Goal: Task Accomplishment & Management: Use online tool/utility

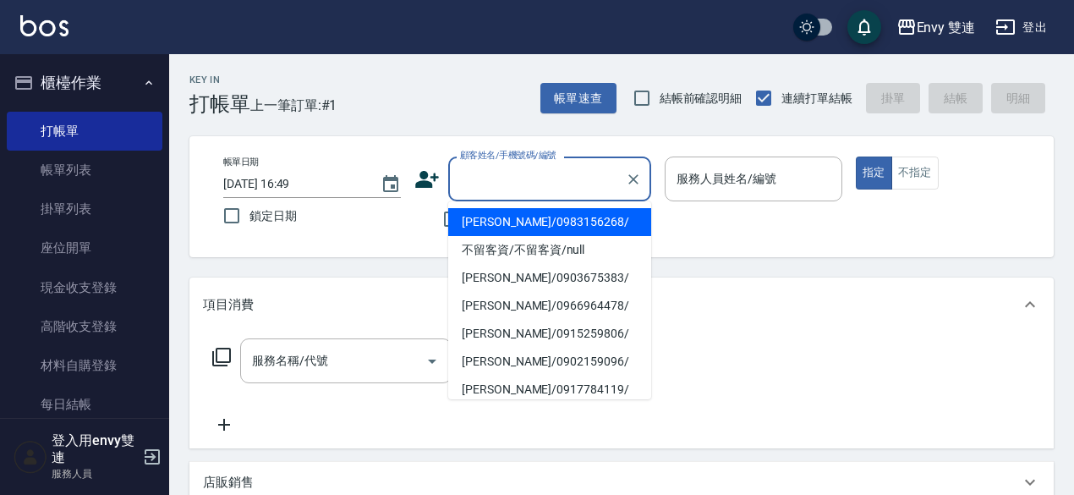
click at [523, 190] on input "顧客姓名/手機號碼/編號" at bounding box center [537, 179] width 162 height 30
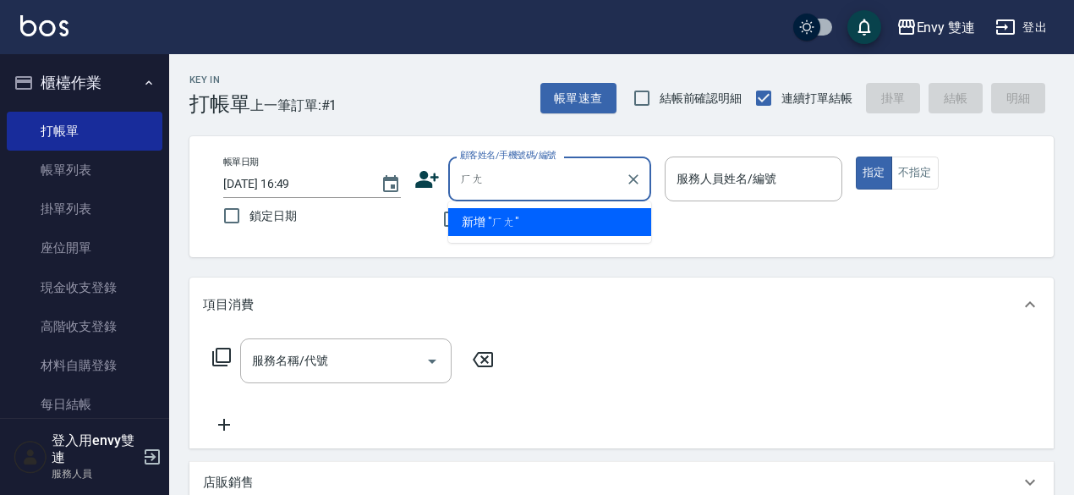
type input "行"
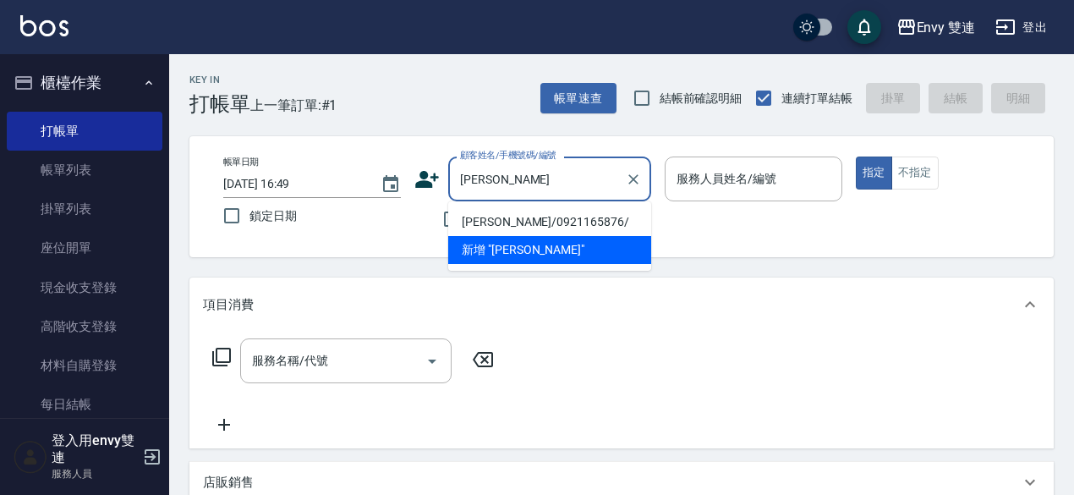
click at [531, 227] on li "黃耀萱/0921165876/" at bounding box center [549, 222] width 203 height 28
type input "黃耀萱/0921165876/"
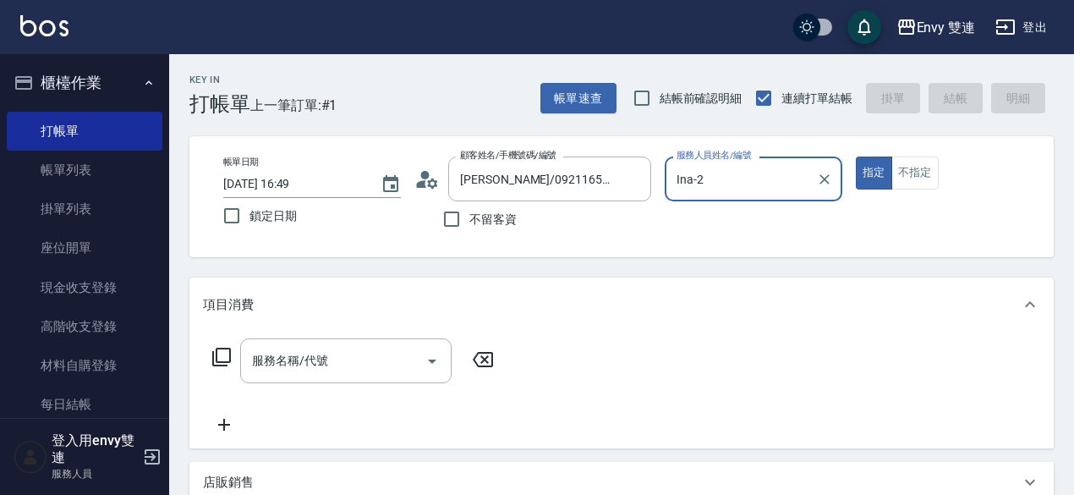
type input "Ina-2"
click at [856, 156] on button "指定" at bounding box center [874, 172] width 36 height 33
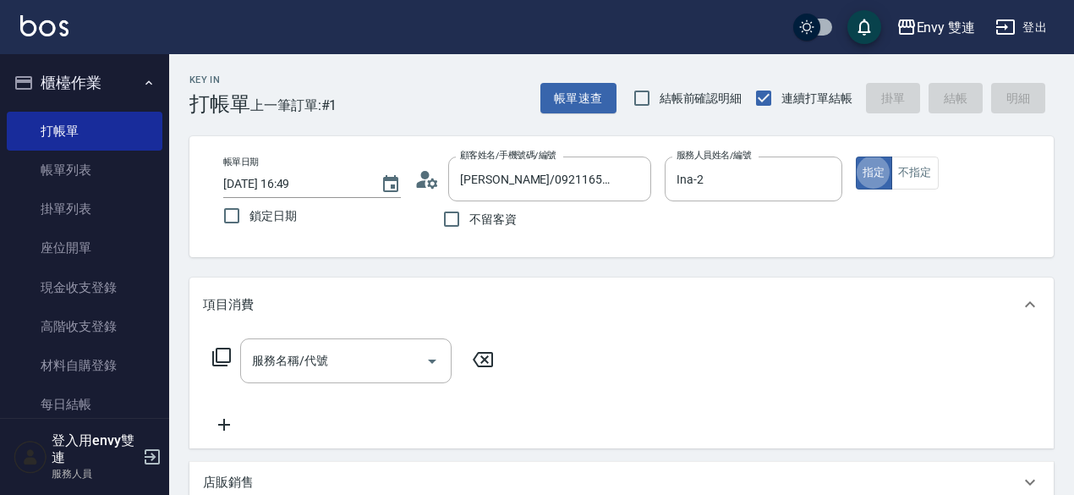
type button "true"
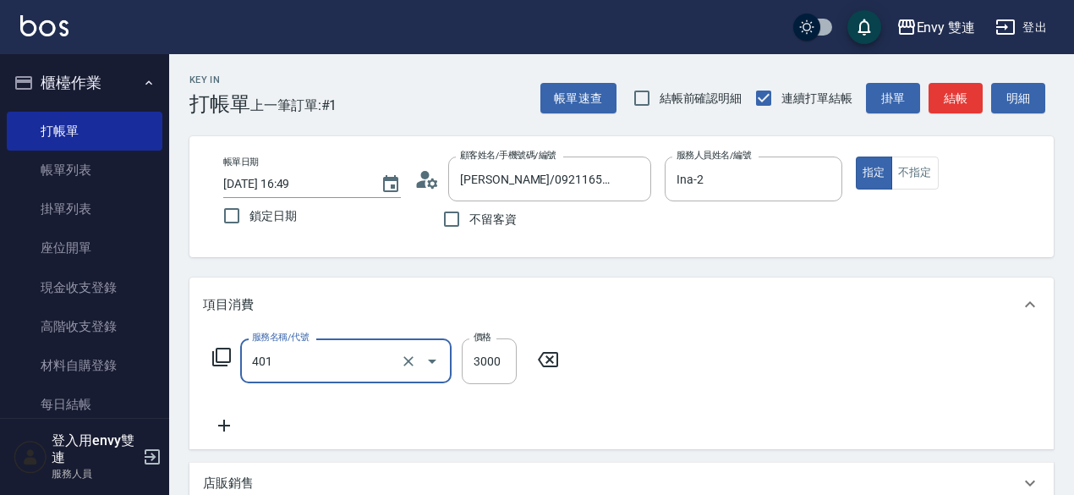
type input "染髮(401)"
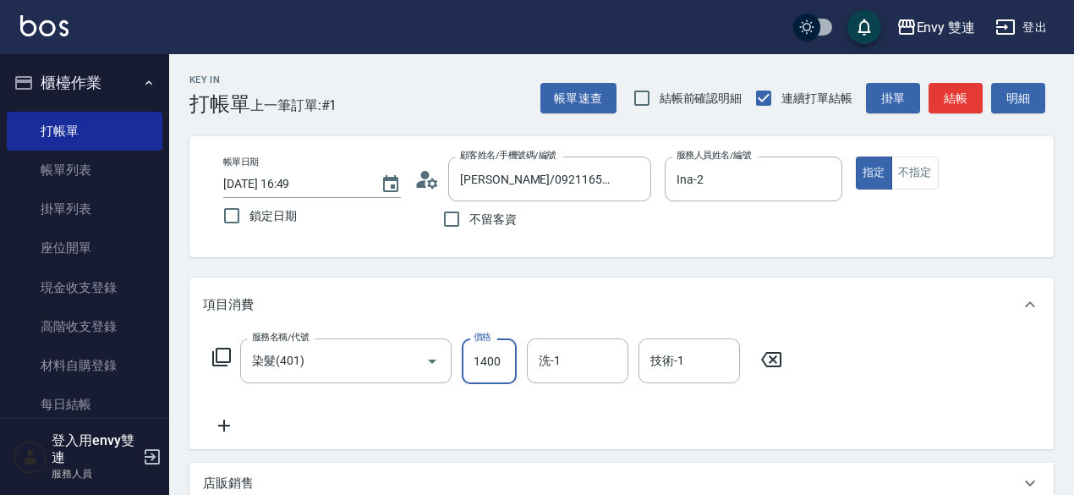
type input "1400"
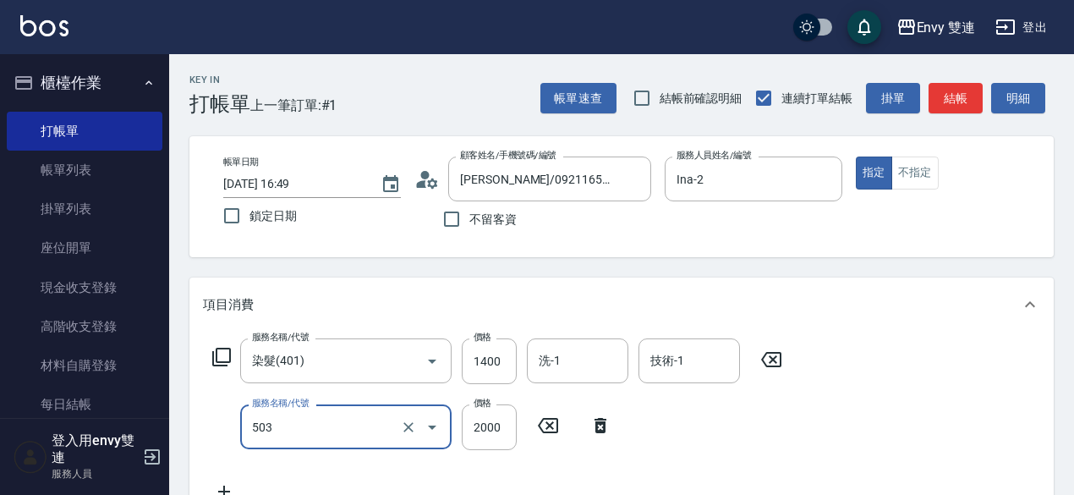
type input "日本結構二段式(503)"
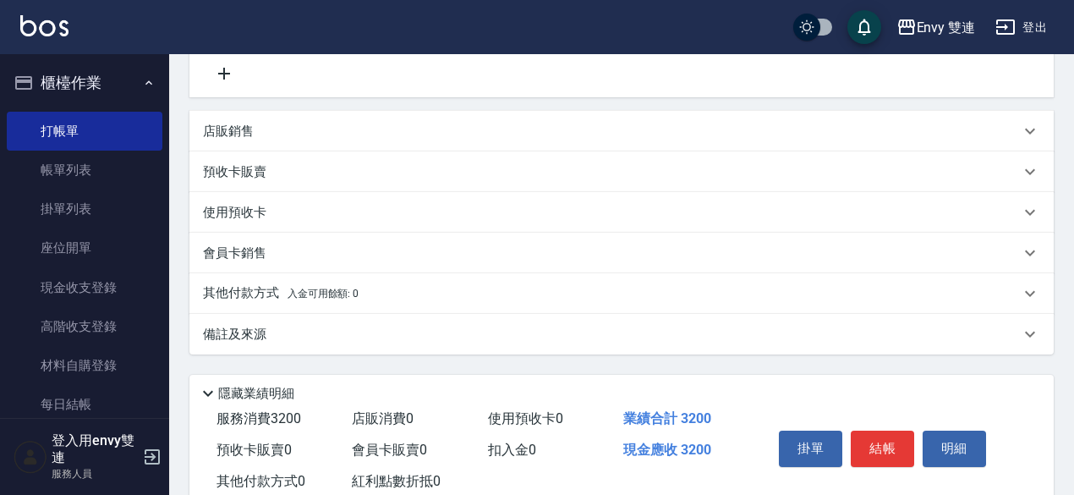
scroll to position [419, 0]
type input "1800"
click at [558, 282] on div "其他付款方式 入金可用餘額: 0" at bounding box center [621, 292] width 864 height 41
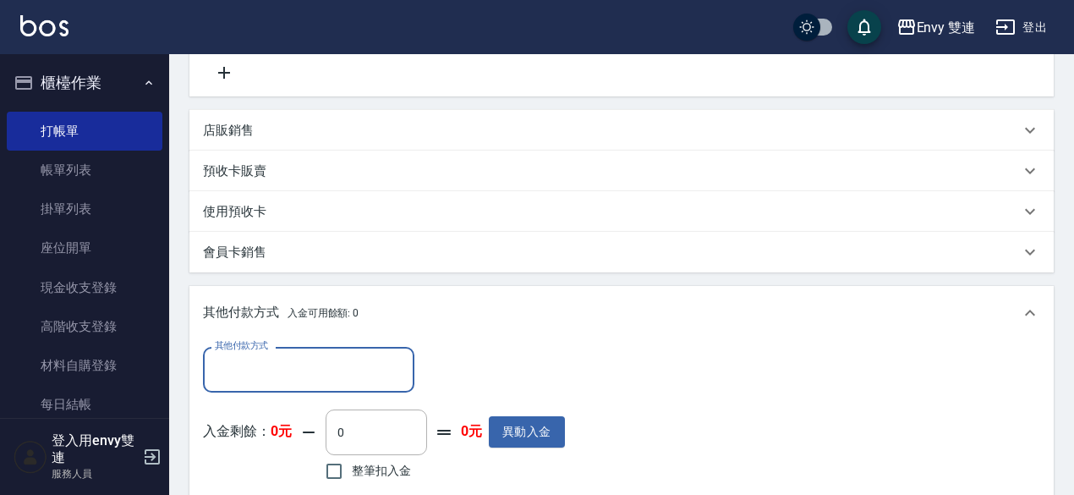
scroll to position [0, 0]
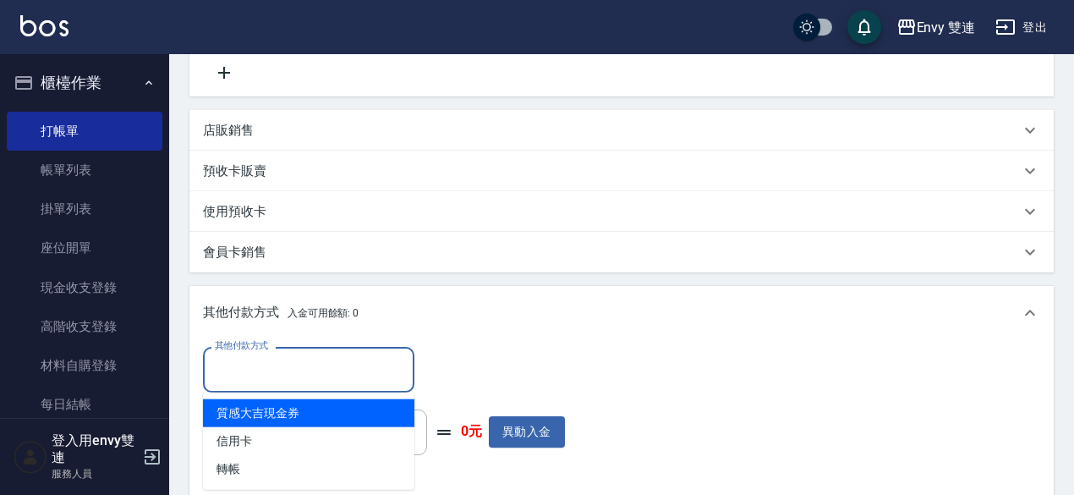
click at [329, 369] on input "其他付款方式" at bounding box center [309, 369] width 196 height 30
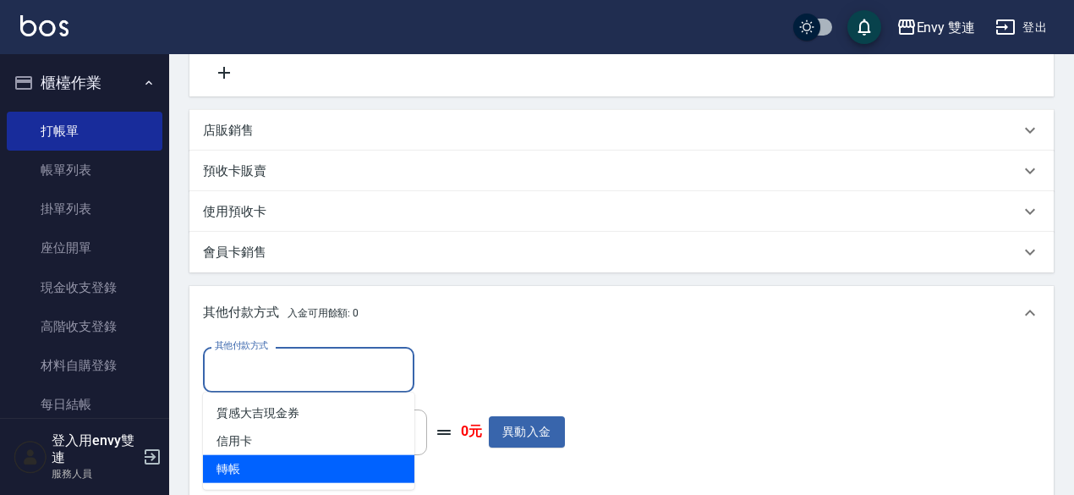
click at [307, 455] on span "轉帳" at bounding box center [308, 469] width 211 height 28
type input "轉帳"
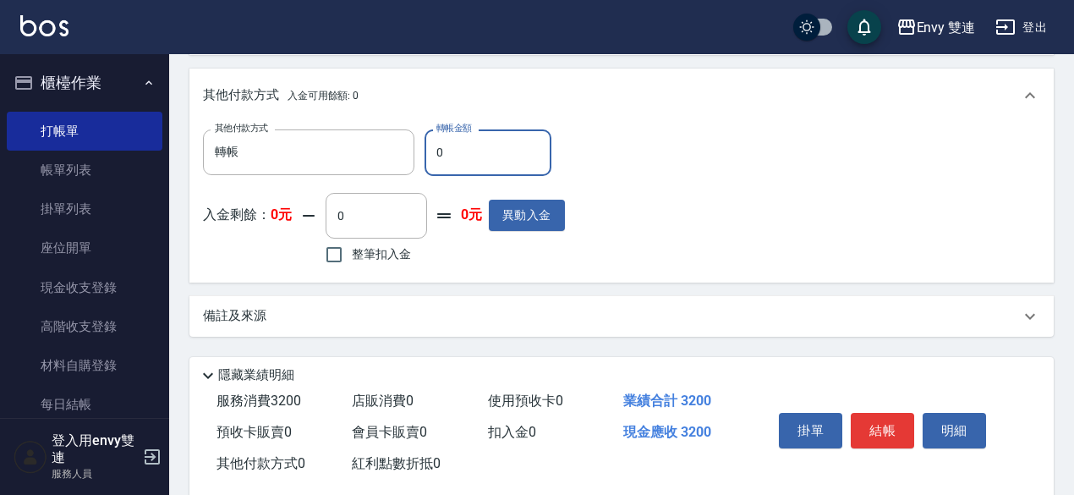
scroll to position [666, 0]
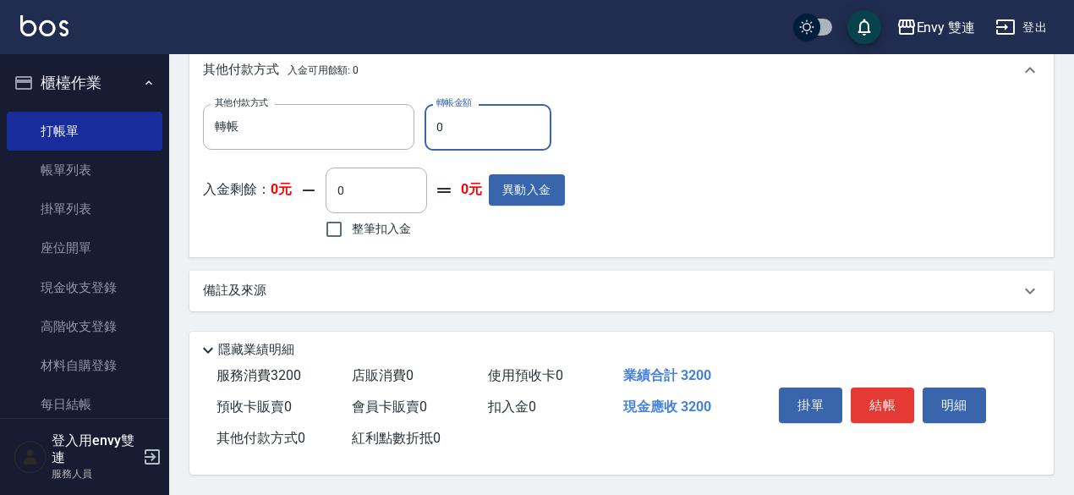
click at [512, 119] on input "0" at bounding box center [488, 127] width 127 height 46
type input "3200"
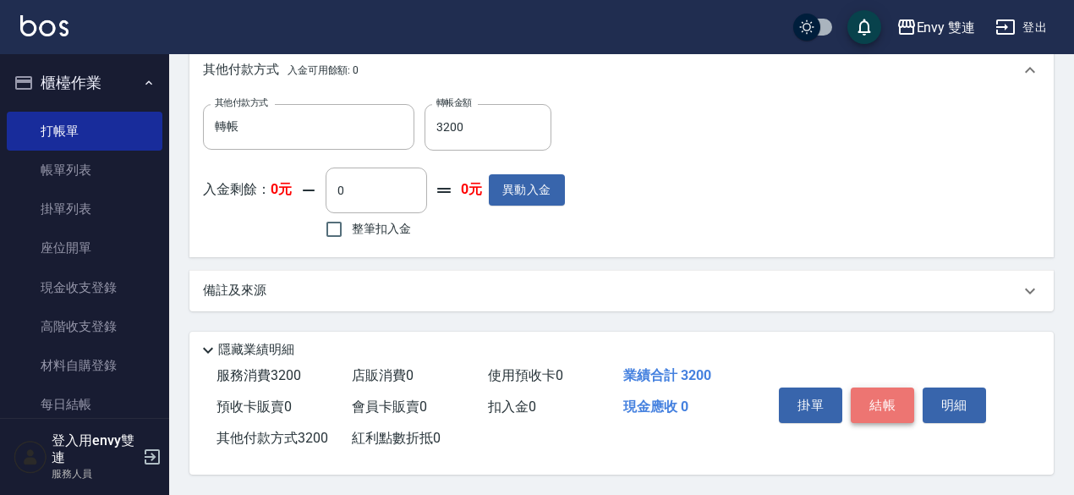
click at [866, 407] on button "結帳" at bounding box center [882, 405] width 63 height 36
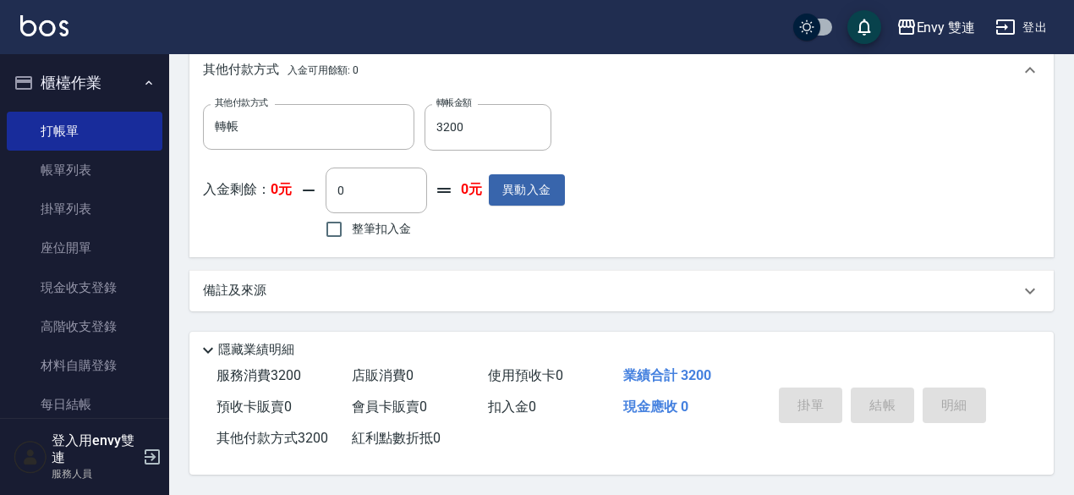
type input "2025/09/16 19:48"
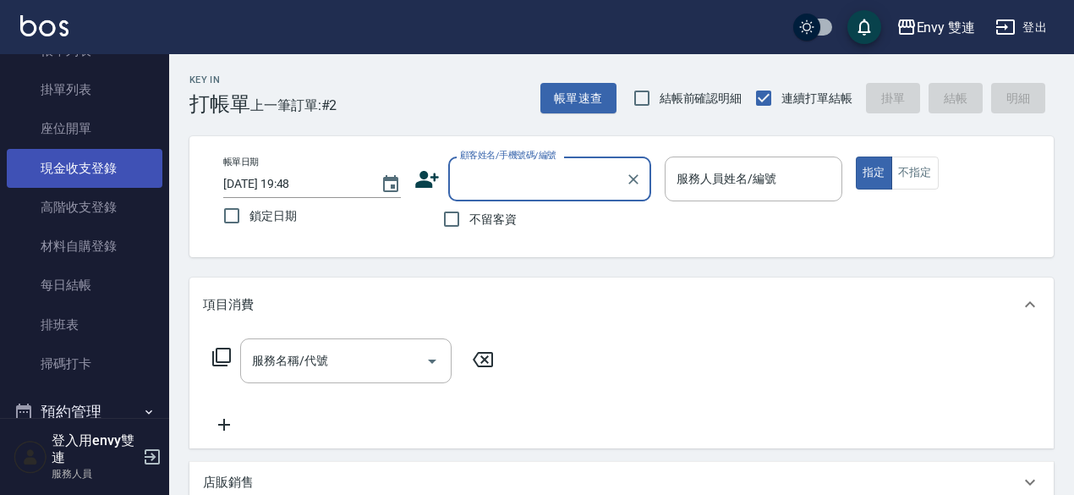
scroll to position [121, 0]
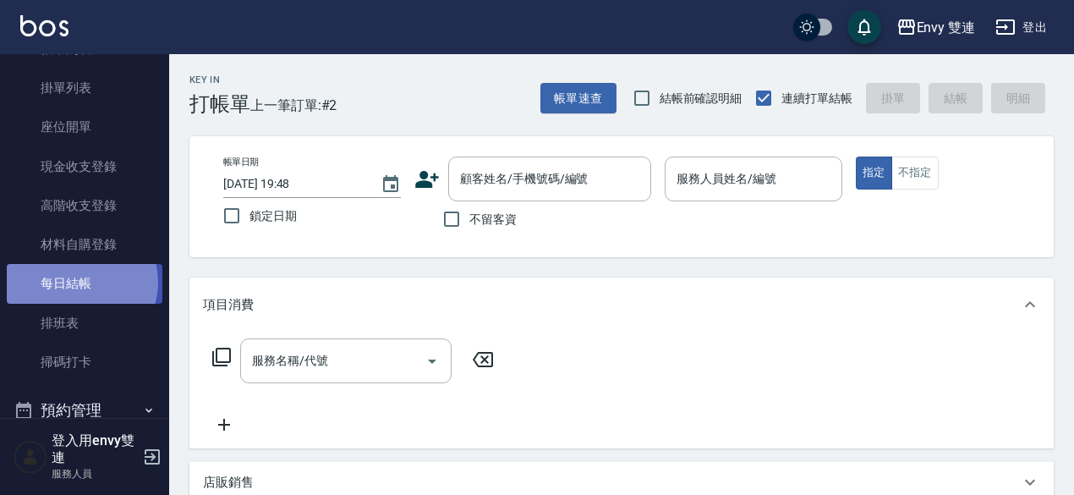
click at [79, 282] on link "每日結帳" at bounding box center [85, 283] width 156 height 39
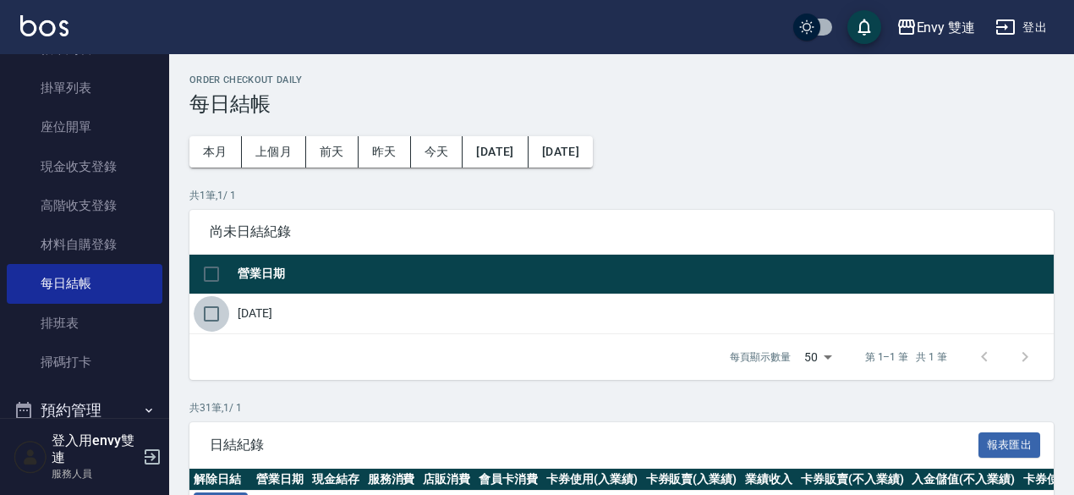
click at [213, 319] on input "checkbox" at bounding box center [212, 314] width 36 height 36
checkbox input "true"
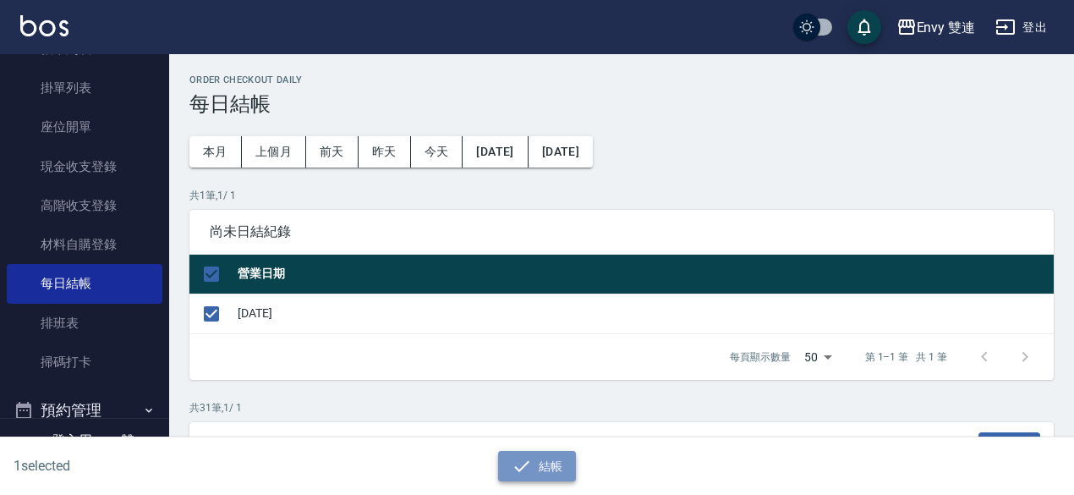
click at [521, 467] on icon "button" at bounding box center [521, 465] width 15 height 11
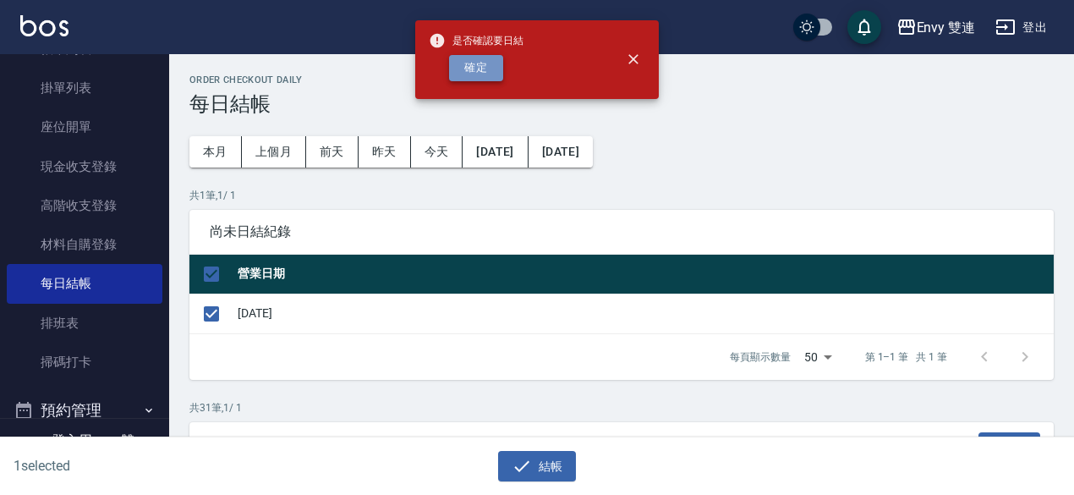
click at [493, 58] on button "確定" at bounding box center [476, 68] width 54 height 26
checkbox input "false"
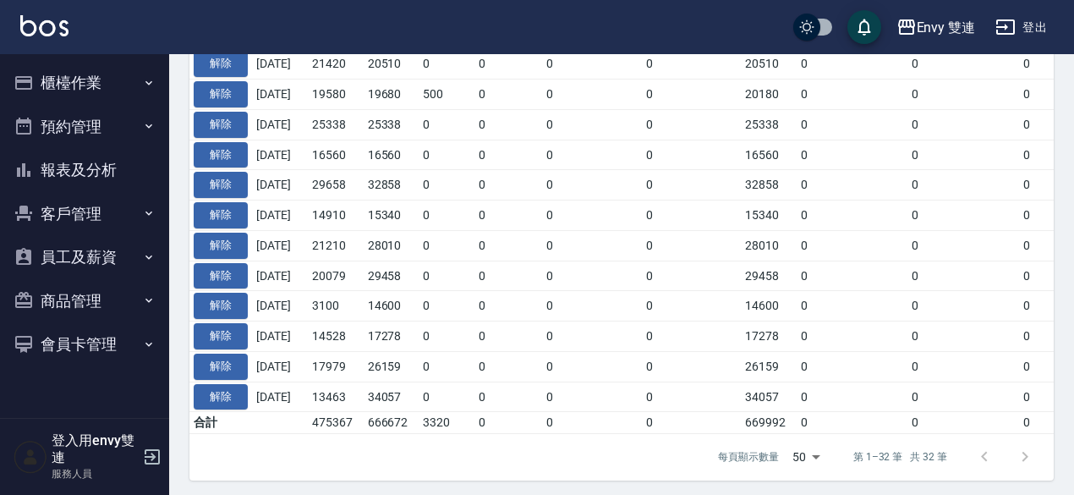
scroll to position [1014, 0]
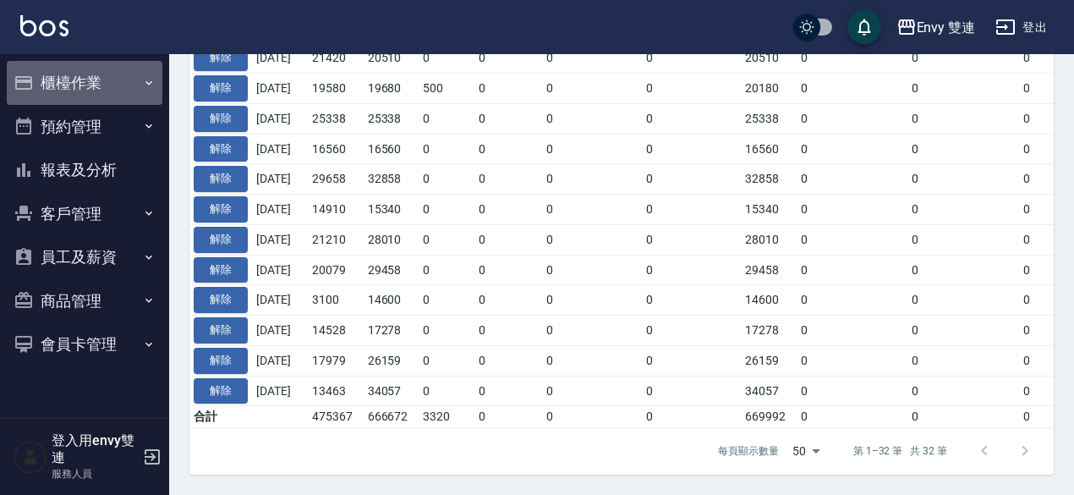
click at [117, 92] on button "櫃檯作業" at bounding box center [85, 83] width 156 height 44
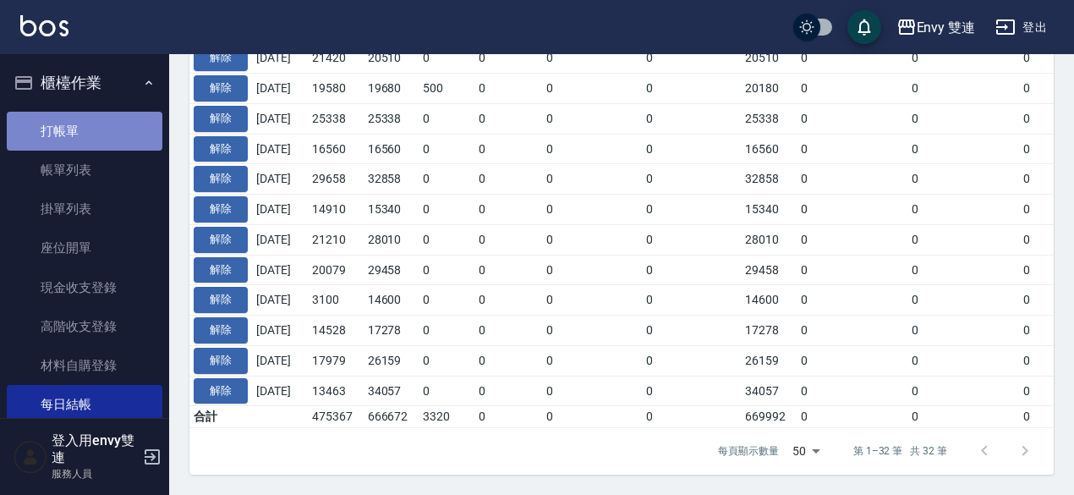
click at [84, 133] on link "打帳單" at bounding box center [85, 131] width 156 height 39
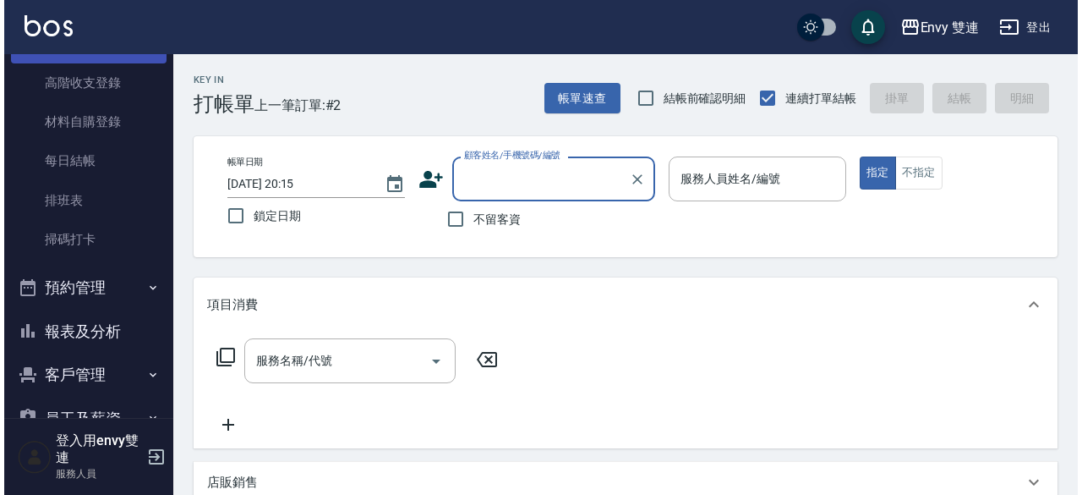
scroll to position [247, 0]
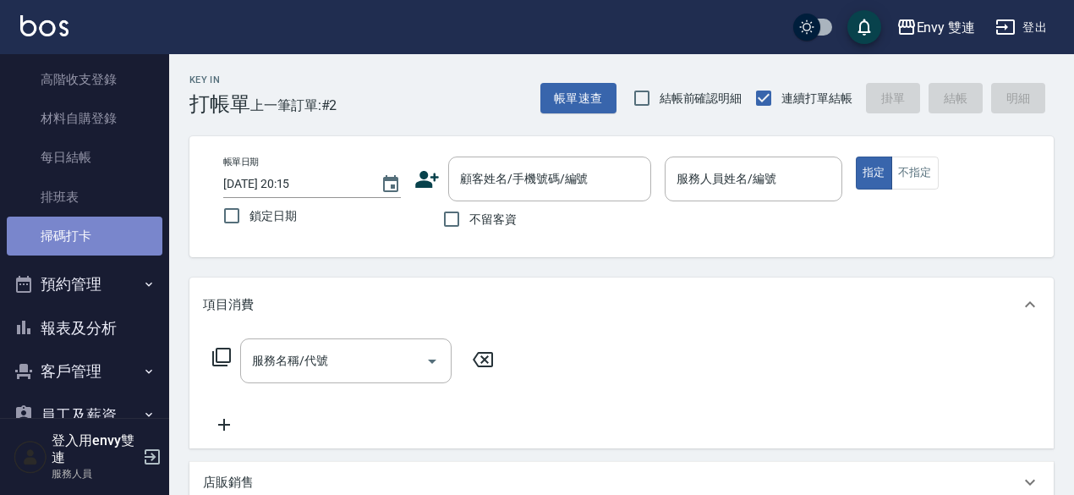
click at [107, 238] on link "掃碼打卡" at bounding box center [85, 235] width 156 height 39
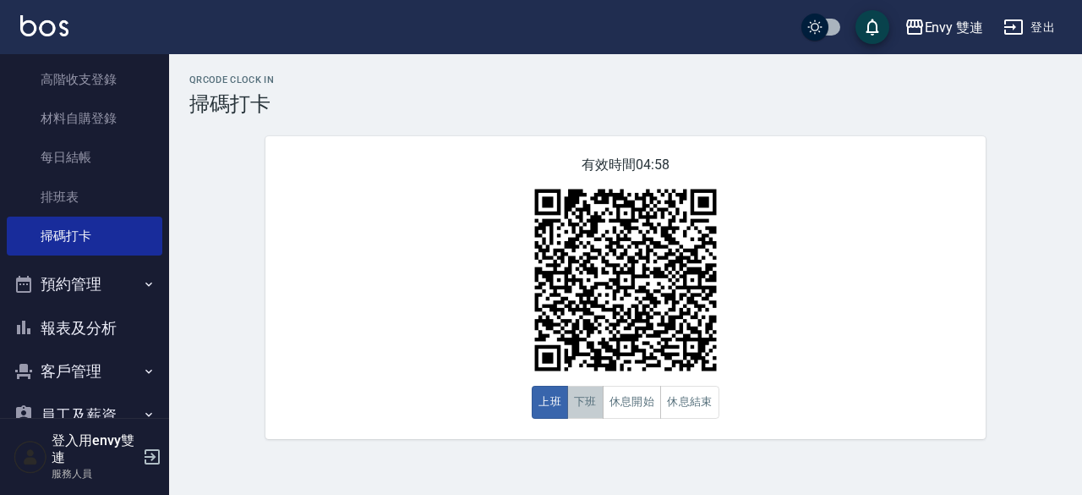
click at [594, 410] on button "下班" at bounding box center [585, 402] width 36 height 33
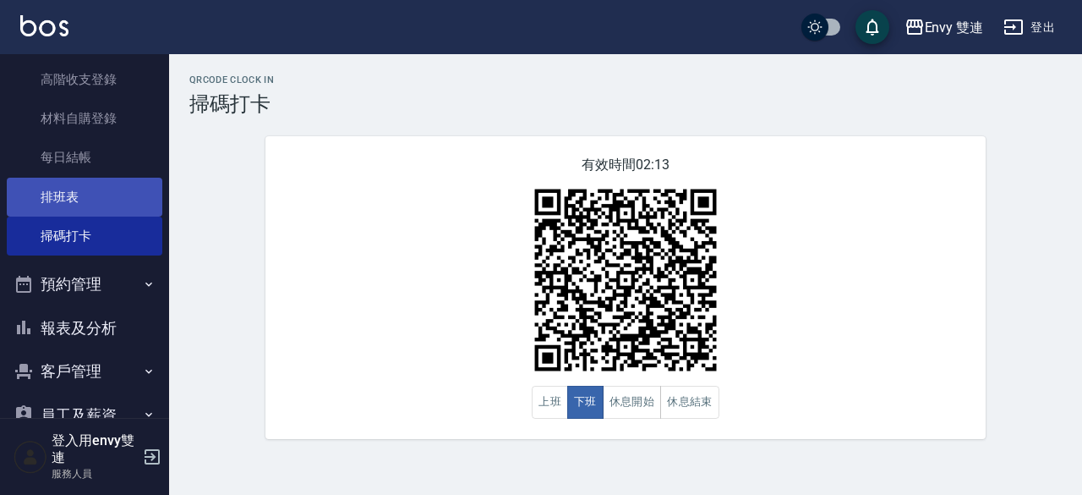
drag, startPoint x: 0, startPoint y: 261, endPoint x: 41, endPoint y: 212, distance: 63.7
click at [41, 212] on nav "櫃檯作業 打帳單 帳單列表 掛單列表 座位開單 現金收支登錄 高階收支登錄 材料自購登錄 每日結帳 排班表 掃碼打卡 預約管理 預約管理 單日預約紀錄 單週預…" at bounding box center [84, 236] width 169 height 364
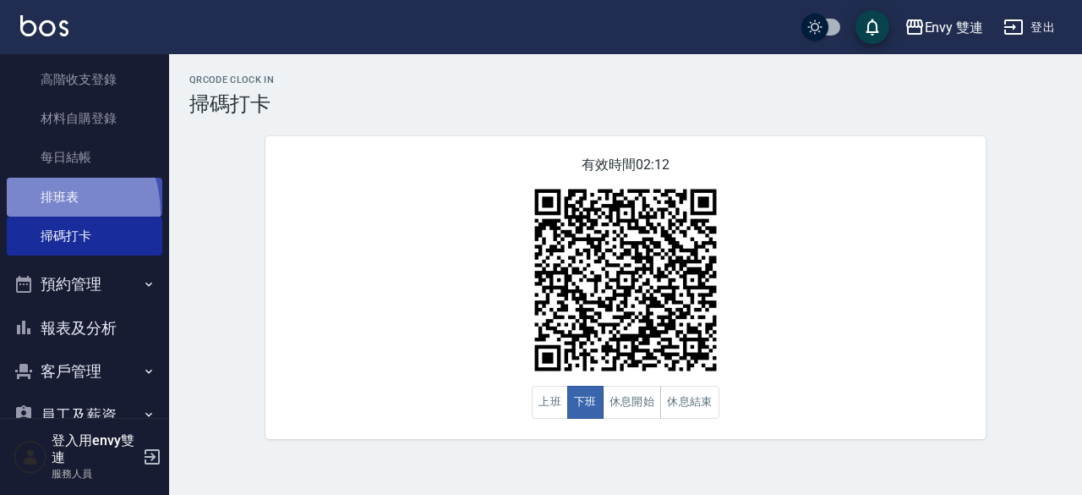
click at [41, 212] on link "排班表" at bounding box center [85, 197] width 156 height 39
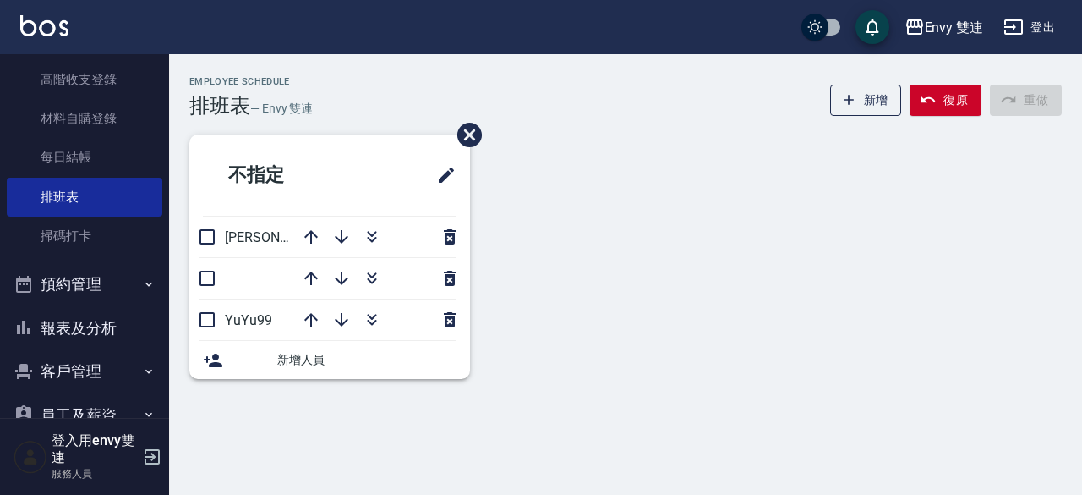
click at [55, 260] on ul "打帳單 帳單列表 掛單列表 座位開單 現金收支登錄 高階收支登錄 材料自購登錄 每日結帳 排班表 掃碼打卡" at bounding box center [85, 60] width 156 height 405
click at [62, 239] on link "掃碼打卡" at bounding box center [85, 235] width 156 height 39
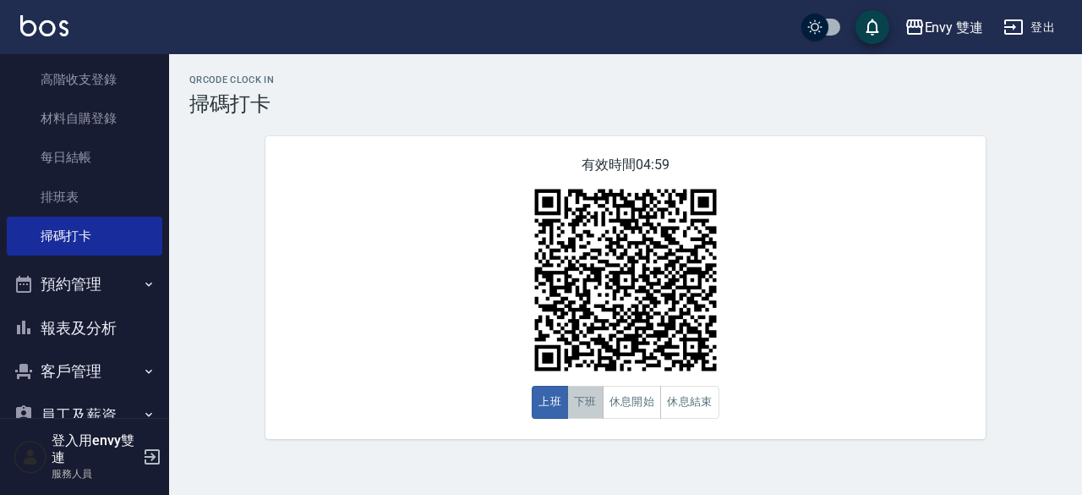
click at [584, 406] on button "下班" at bounding box center [585, 402] width 36 height 33
